Goal: Book appointment/travel/reservation

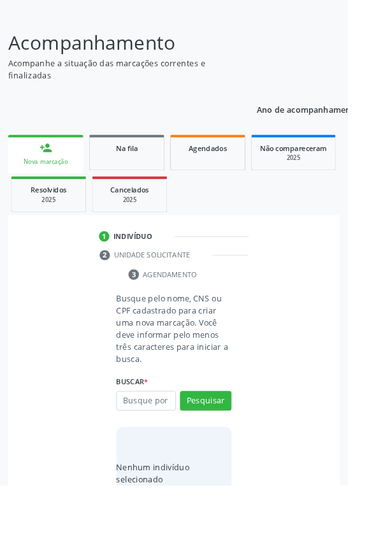
scroll to position [100, 0]
click at [159, 439] on input "text" at bounding box center [161, 442] width 66 height 22
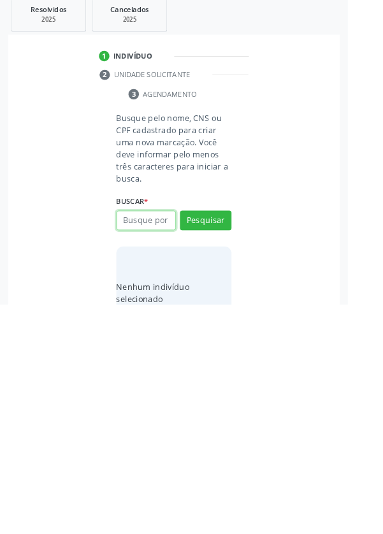
click at [157, 442] on input "text" at bounding box center [161, 442] width 66 height 22
type input "700700931454873"
click at [221, 435] on button "Pesquisar" at bounding box center [226, 442] width 57 height 22
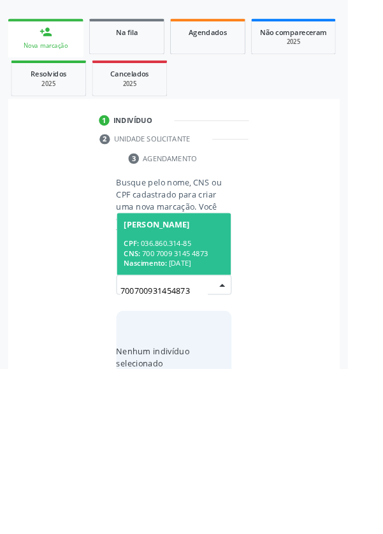
scroll to position [100, 0]
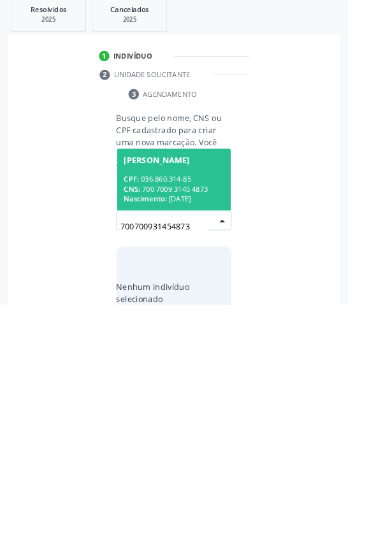
click at [187, 392] on div "CPF: 036.860.314-85" at bounding box center [191, 396] width 110 height 11
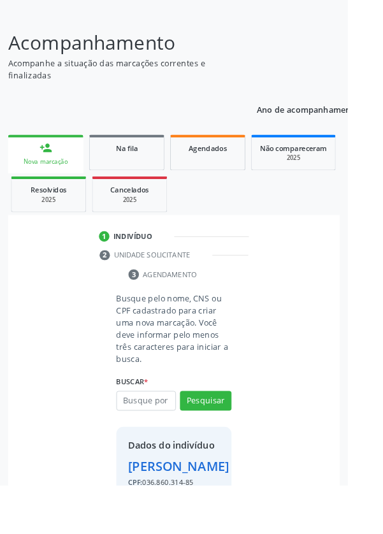
click at [47, 165] on div "person_add" at bounding box center [50, 163] width 14 height 14
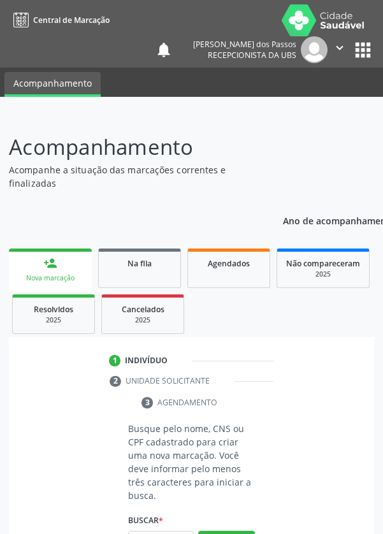
scroll to position [100, 0]
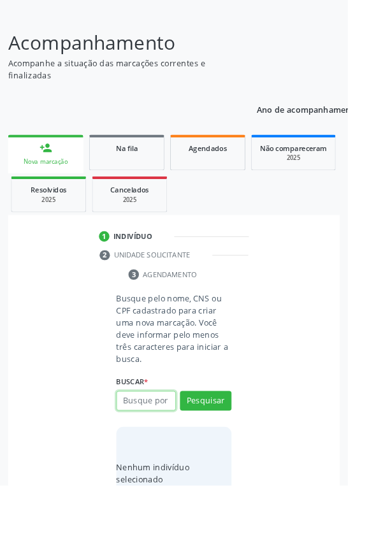
click at [170, 443] on input "text" at bounding box center [161, 442] width 66 height 22
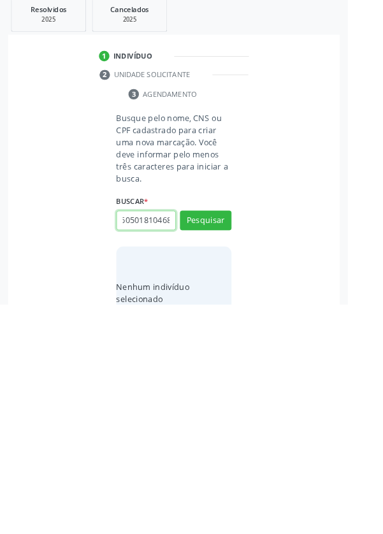
scroll to position [0, 23]
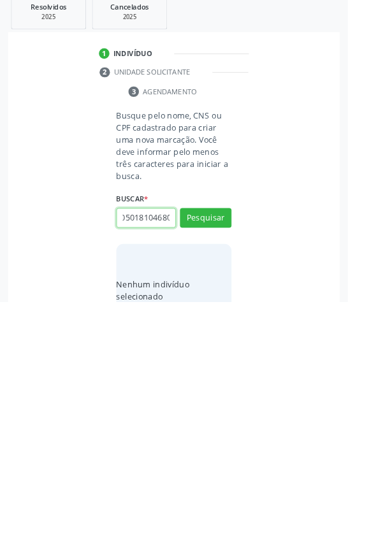
type input "708605018104680"
click at [225, 436] on button "Pesquisar" at bounding box center [226, 442] width 57 height 22
type input "708605018104680"
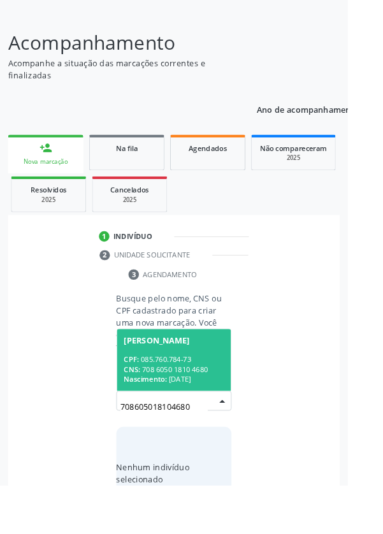
scroll to position [100, 0]
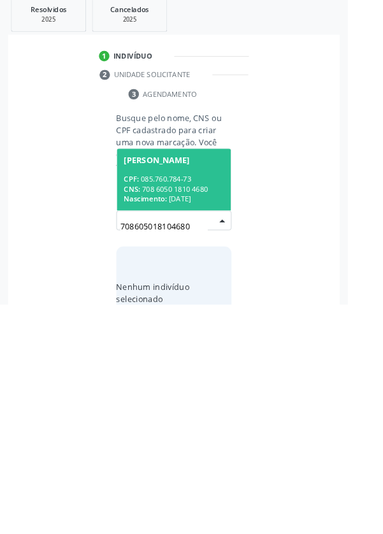
click at [170, 399] on div "CPF: 085.760.784-73" at bounding box center [191, 396] width 110 height 11
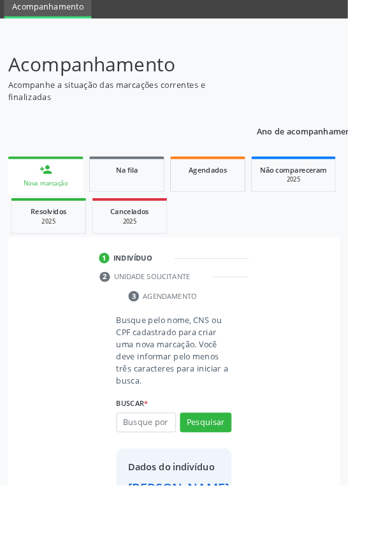
scroll to position [73, 0]
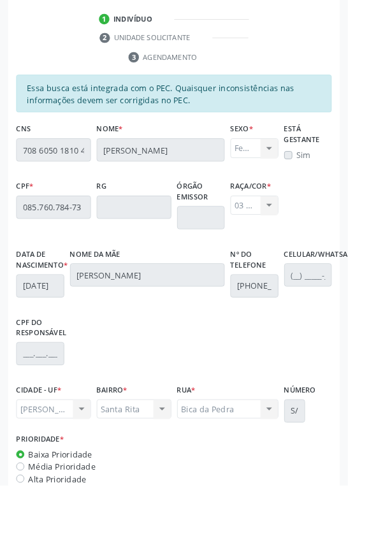
scroll to position [370, 0]
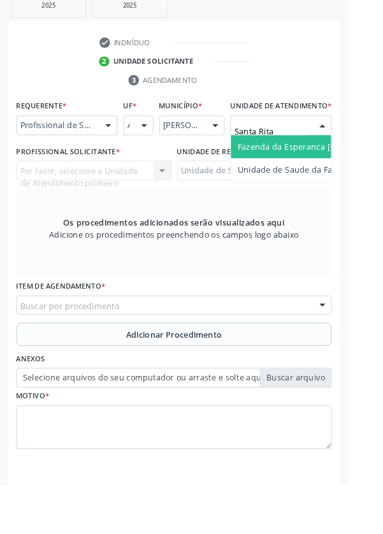
type input "Santa Rita"
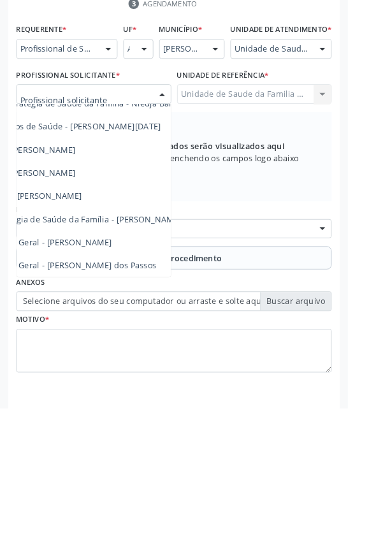
click at [156, 332] on span "Médico da Estratégia de Saúde da Família - [PERSON_NAME]" at bounding box center [70, 325] width 259 height 12
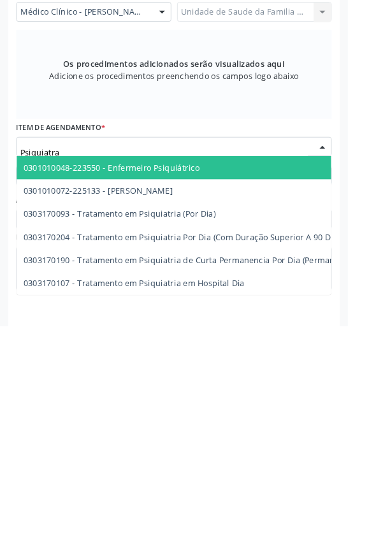
type input "Psiquiatra"
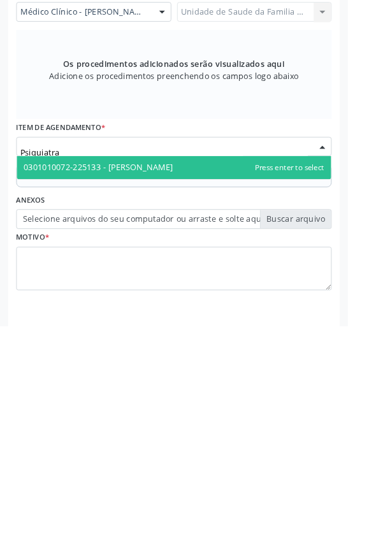
click at [182, 365] on span "0301010072-225133 - [PERSON_NAME]" at bounding box center [108, 359] width 165 height 12
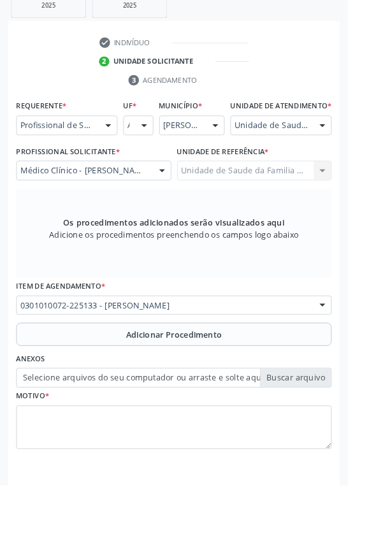
click at [175, 376] on span "Adicionar Procedimento" at bounding box center [192, 368] width 106 height 13
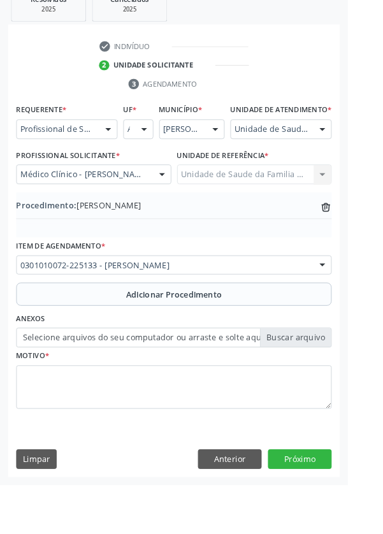
scroll to position [266, 0]
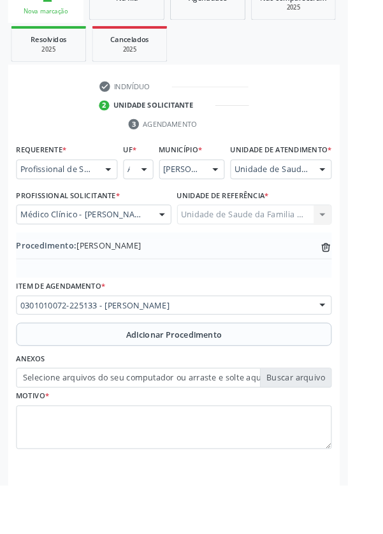
click at [173, 427] on label "Selecione arquivos do seu computador ou arraste e solte aqui" at bounding box center [192, 417] width 348 height 22
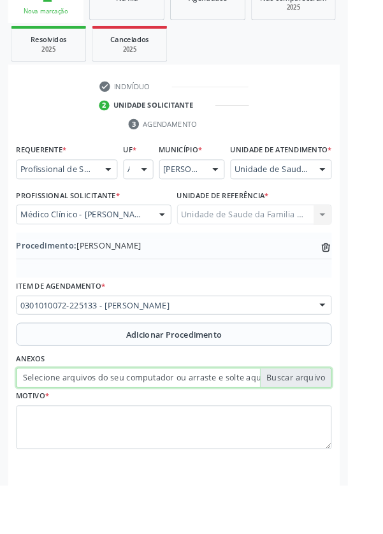
click at [173, 427] on input "Selecione arquivos do seu computador ou arraste e solte aqui" at bounding box center [192, 417] width 348 height 22
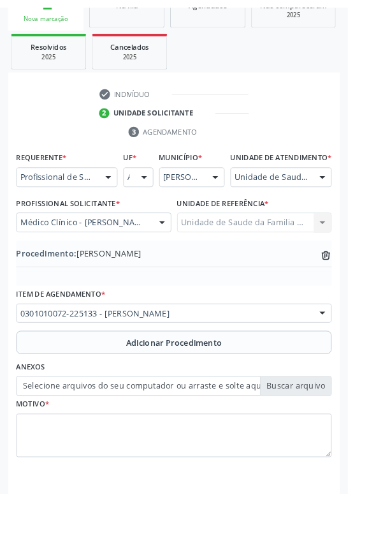
scroll to position [249, 0]
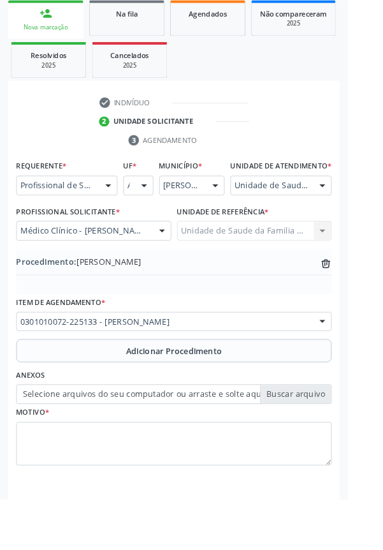
type input "C:\fakepath\17594165106216510119162329712768.jpg"
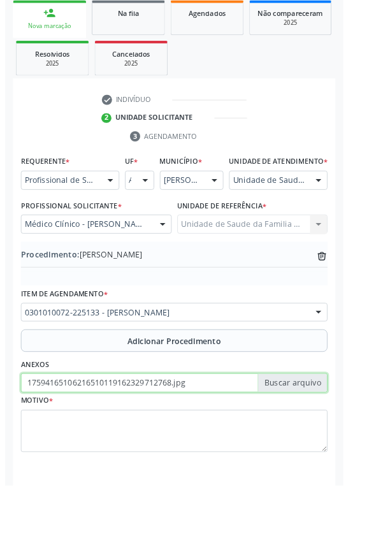
scroll to position [266, 0]
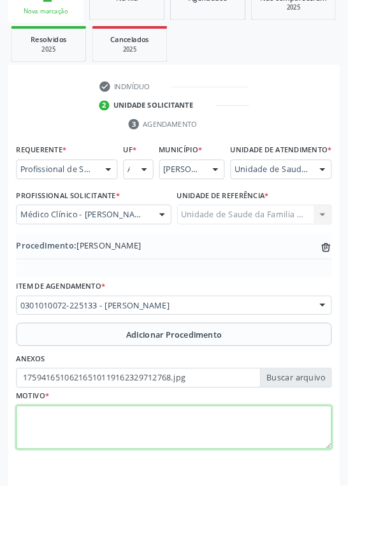
click at [90, 490] on textarea at bounding box center [192, 471] width 348 height 48
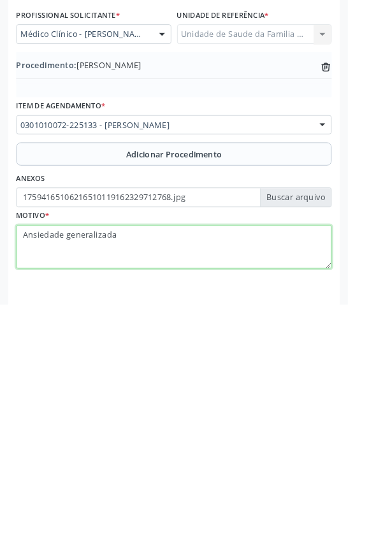
type textarea "Ansiedade generalizada"
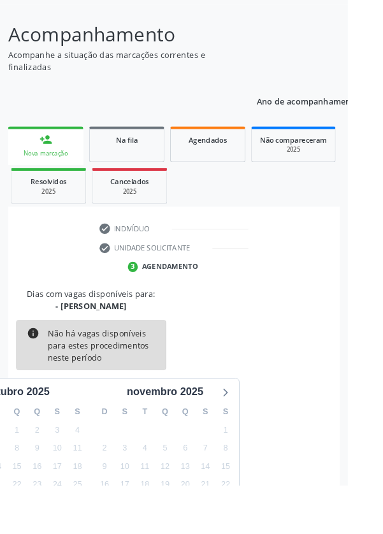
scroll to position [106, 0]
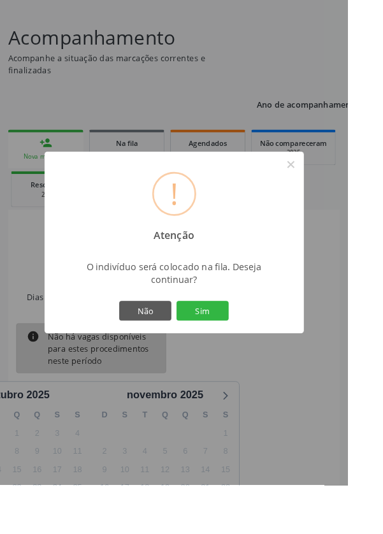
click at [242, 353] on button "Sim" at bounding box center [222, 343] width 57 height 22
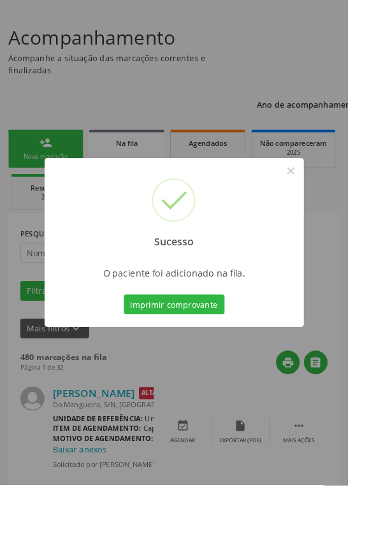
scroll to position [0, 0]
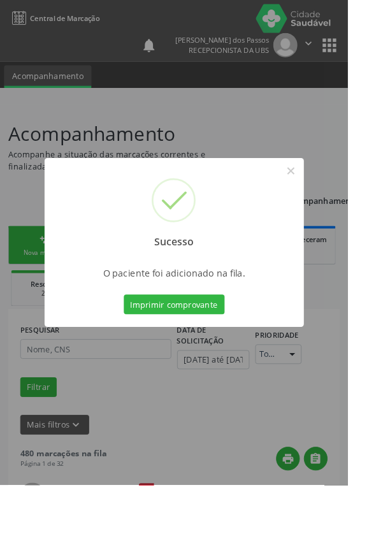
click at [186, 346] on button "Imprimir comprovante" at bounding box center [191, 336] width 111 height 22
